Goal: Information Seeking & Learning: Learn about a topic

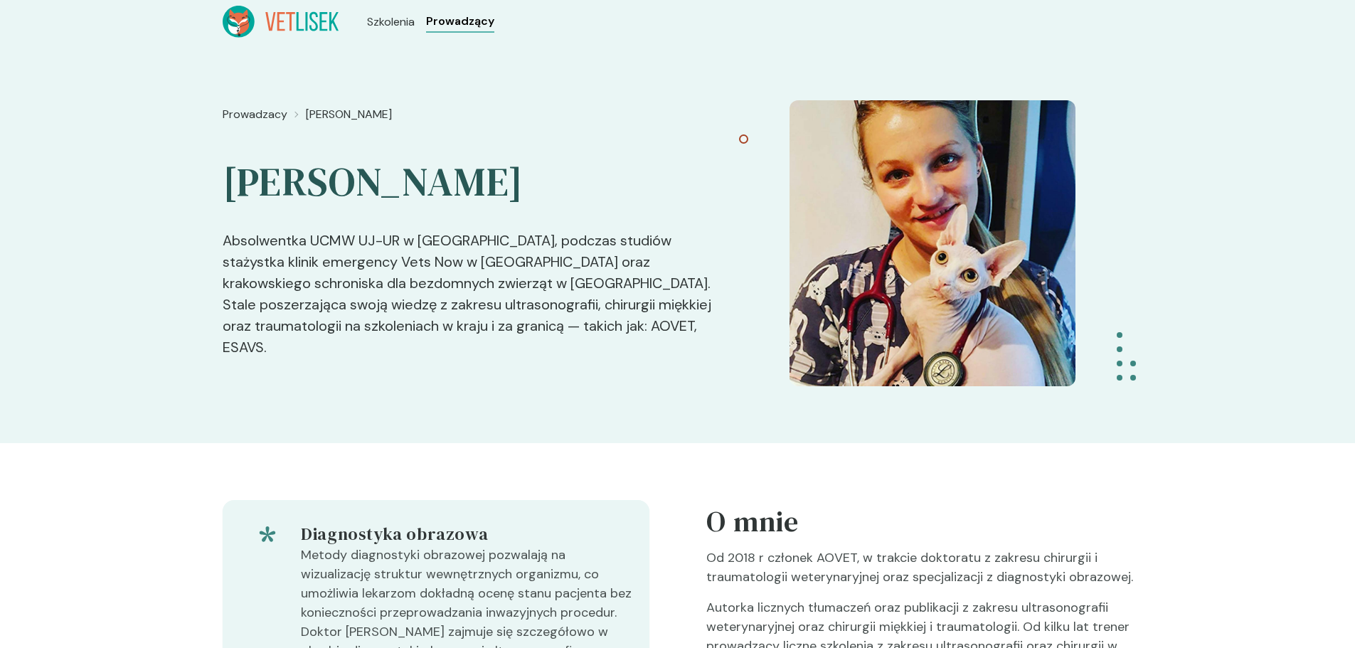
click at [474, 21] on span "Prowadzący" at bounding box center [460, 21] width 68 height 17
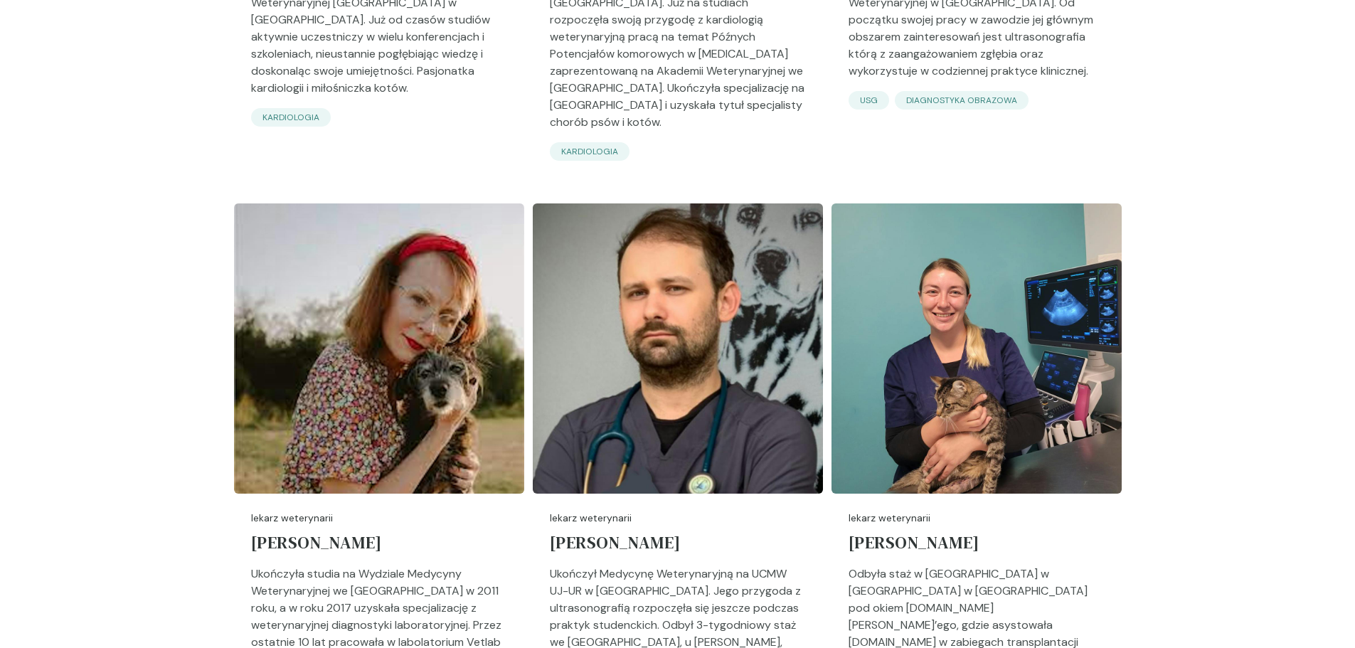
scroll to position [4124, 0]
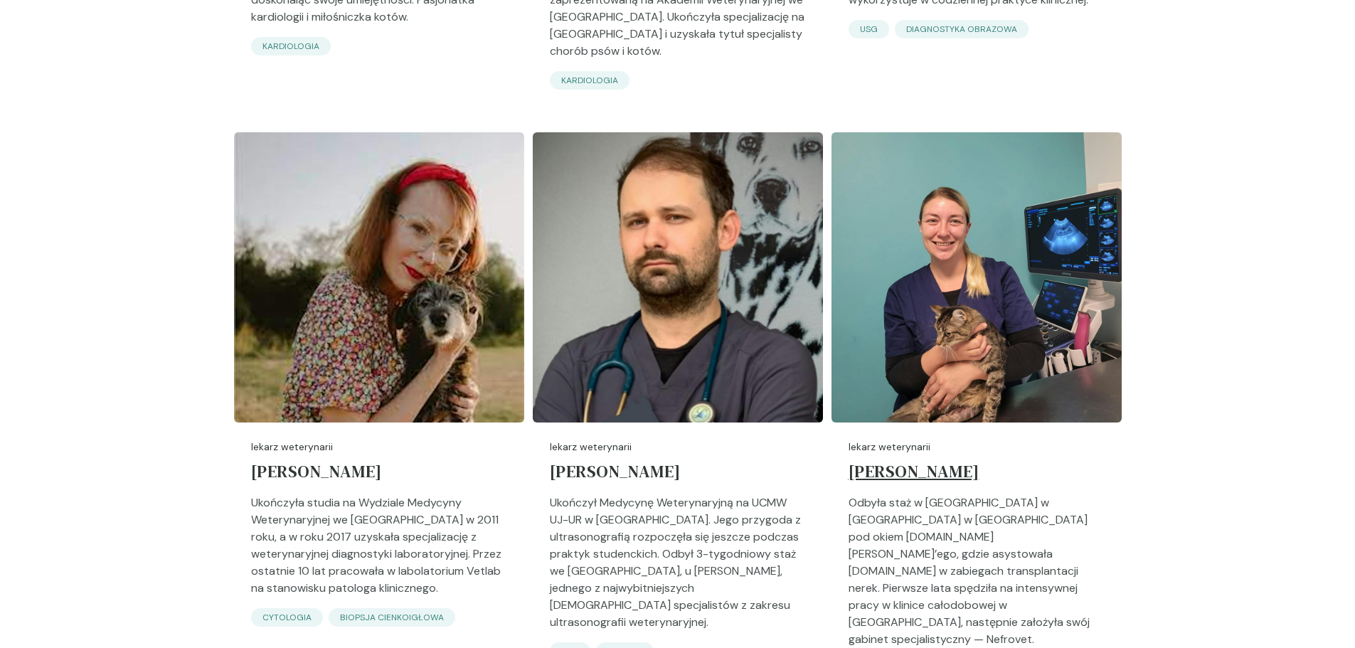
click at [1055, 454] on h5 "[PERSON_NAME]" at bounding box center [976, 474] width 256 height 40
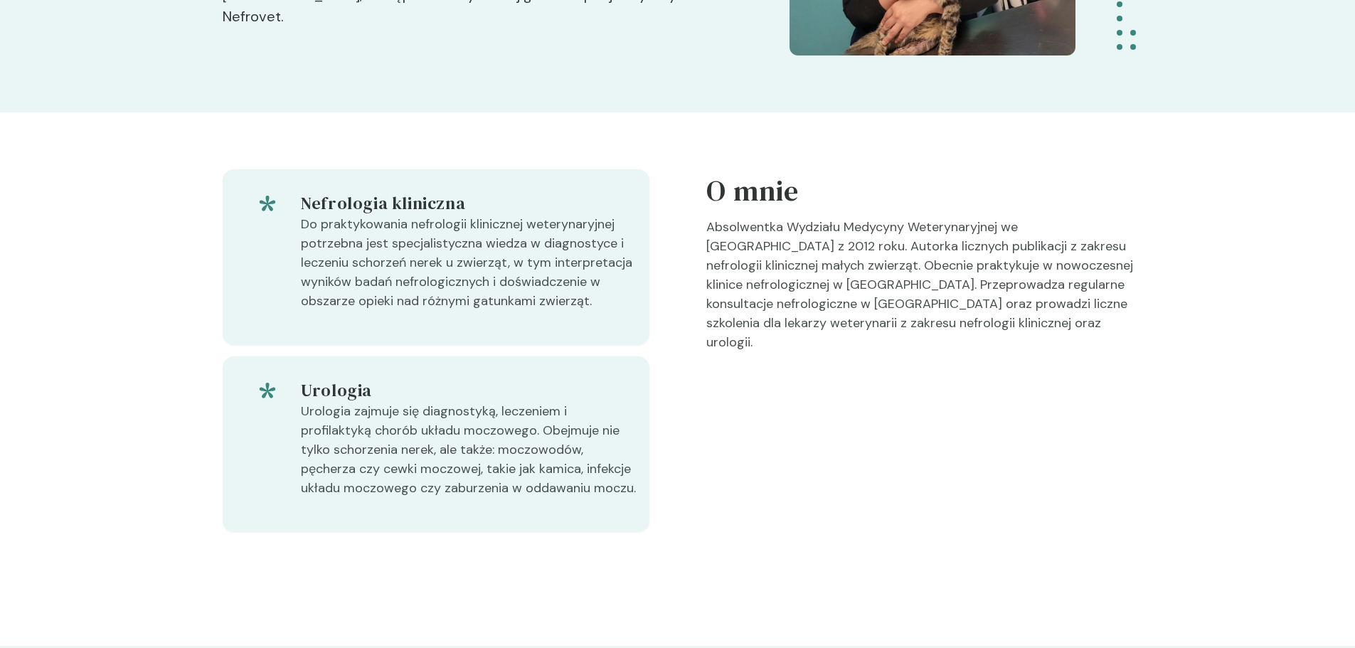
scroll to position [356, 0]
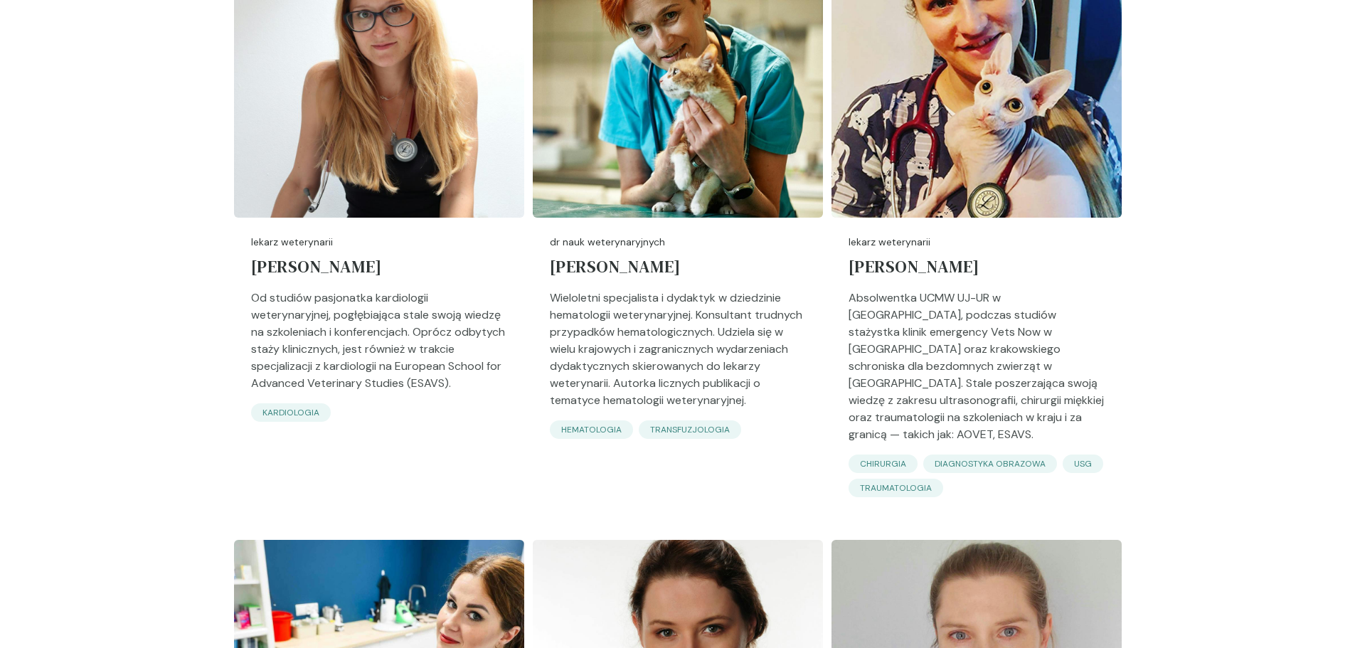
scroll to position [2631, 0]
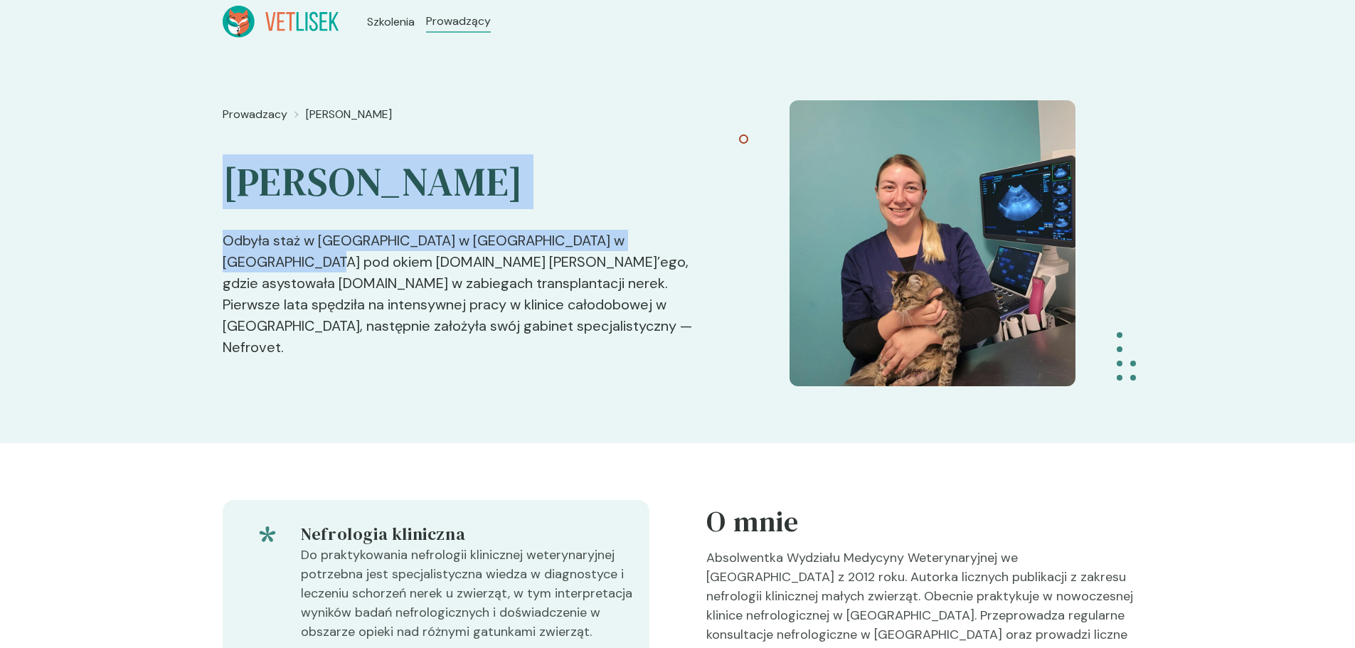
drag, startPoint x: 226, startPoint y: 187, endPoint x: 672, endPoint y: 207, distance: 446.3
click at [672, 207] on div "Prowadzacy Barbara Zacharewicz Barbara Zacharewicz Odbyła staż w pet - Animal h…" at bounding box center [471, 243] width 496 height 286
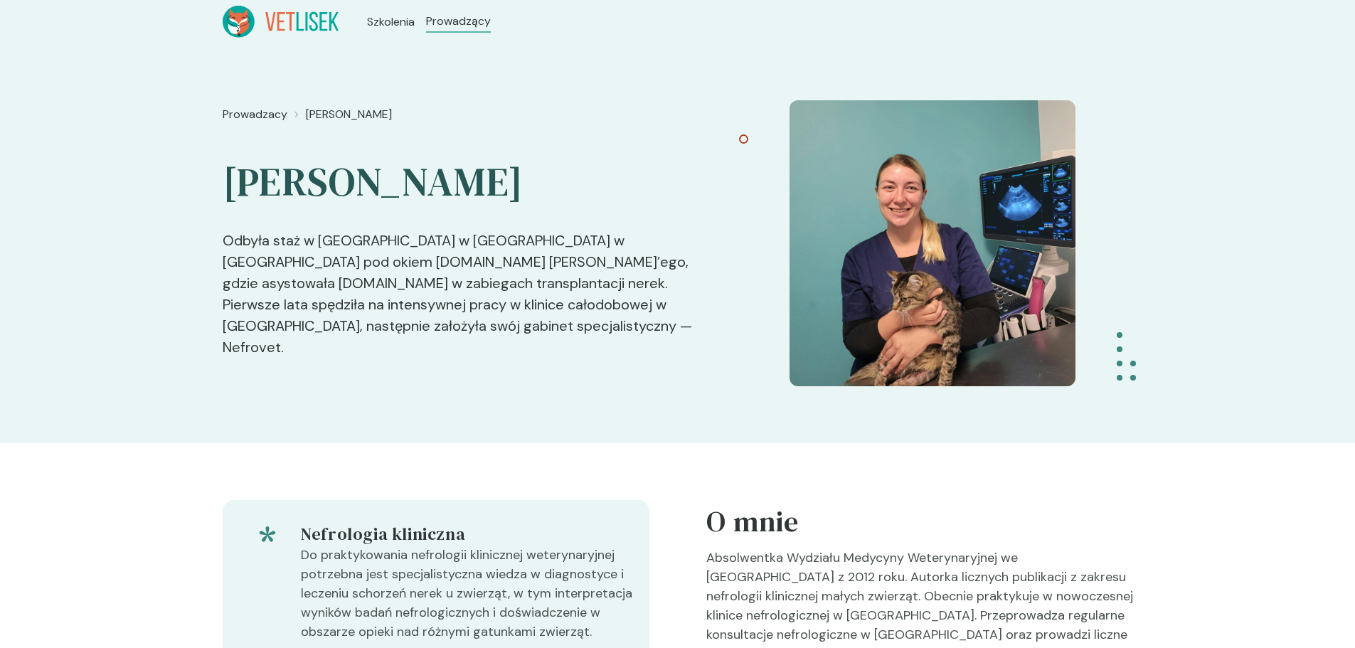
drag, startPoint x: 227, startPoint y: 181, endPoint x: 610, endPoint y: 187, distance: 383.3
click at [610, 187] on h2 "[PERSON_NAME]" at bounding box center [471, 168] width 496 height 78
copy h2 "[PERSON_NAME]"
